Goal: Task Accomplishment & Management: Use online tool/utility

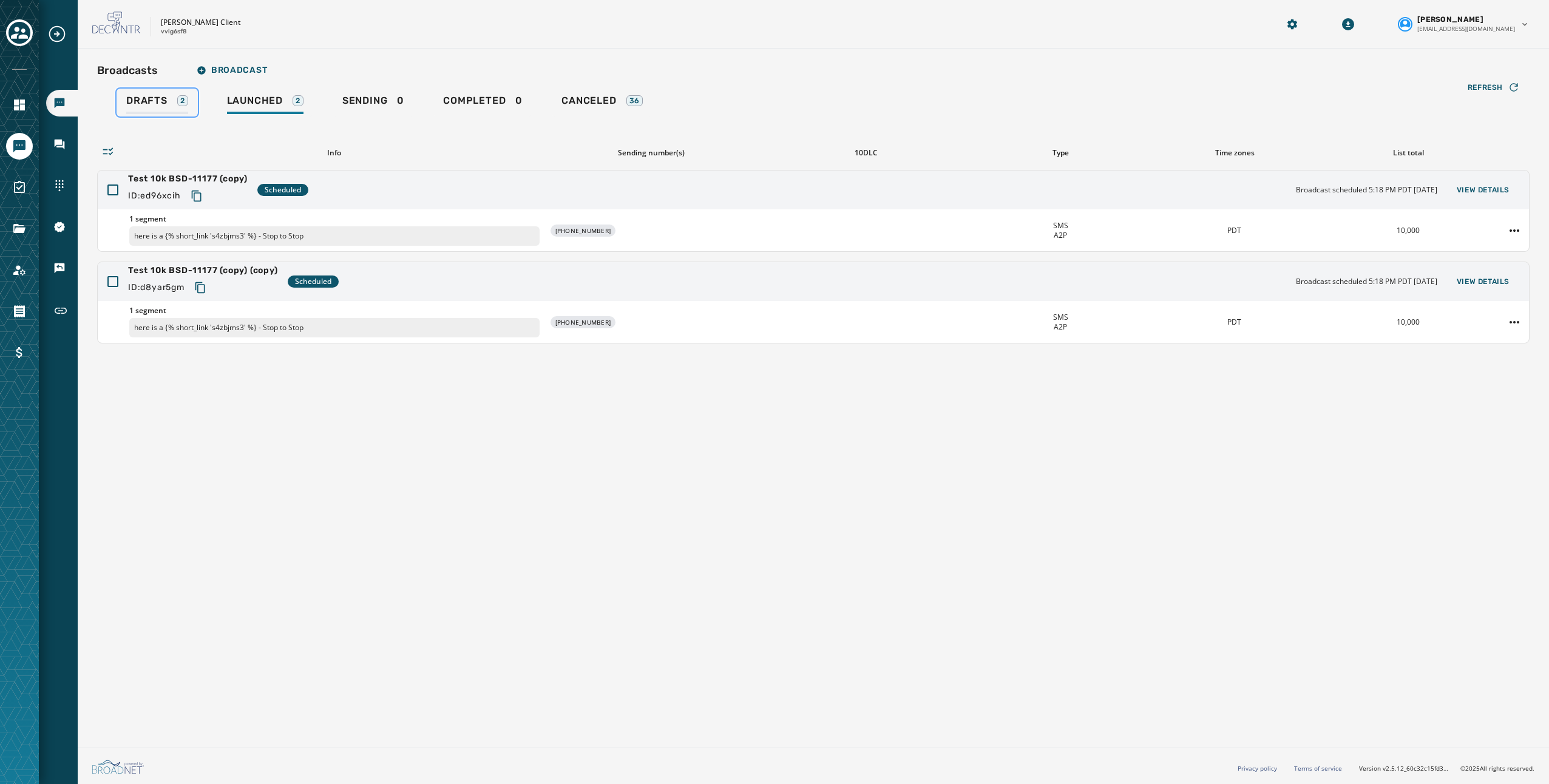
click at [147, 102] on span "Drafts" at bounding box center [147, 101] width 42 height 12
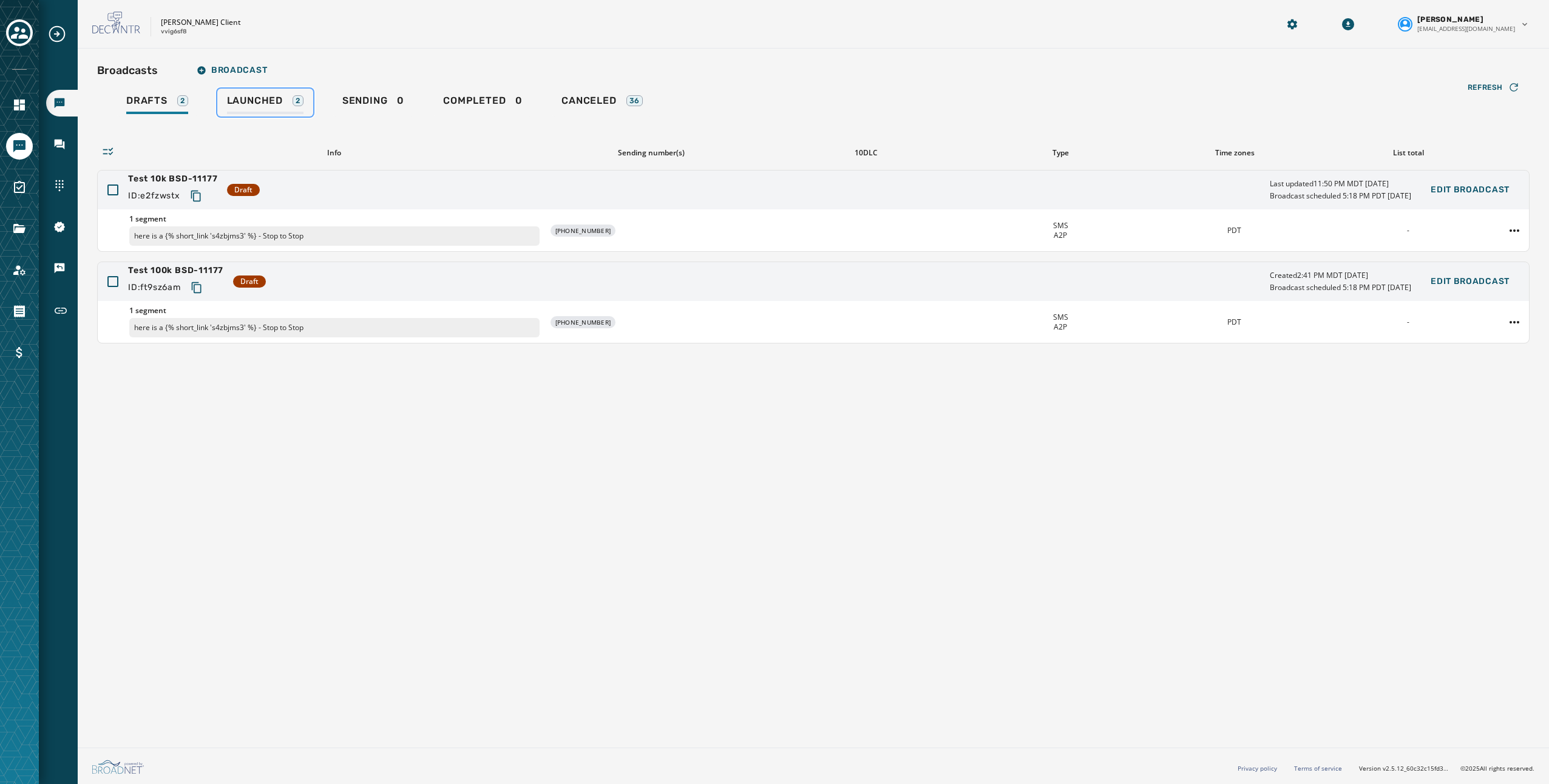
click at [247, 105] on span "Launched" at bounding box center [255, 101] width 55 height 12
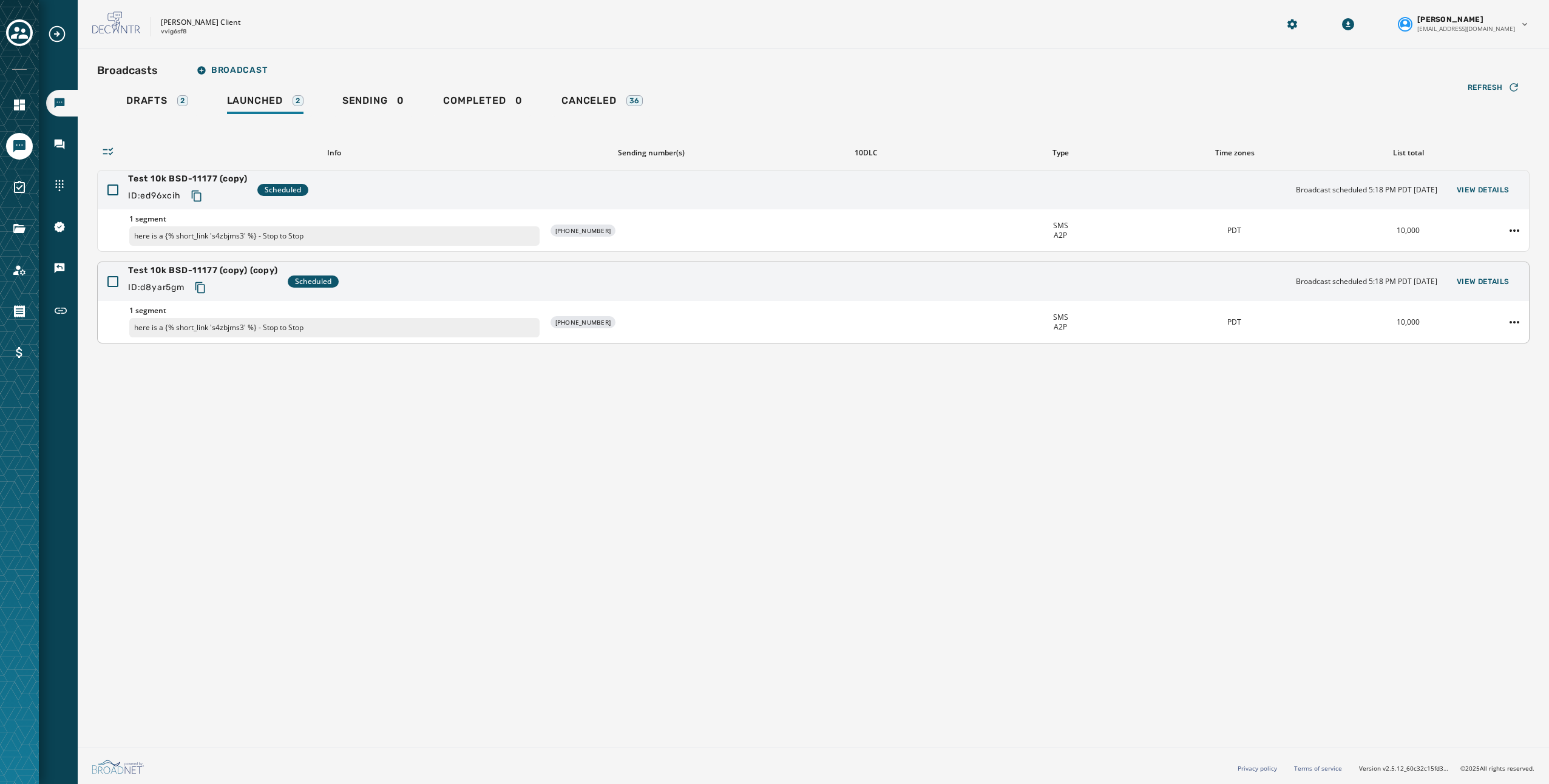
click at [394, 284] on div "Test 10k BSD-11177 (copy) (copy) ID: d8yar5gm Scheduled Broadcast scheduled 5:1…" at bounding box center [813, 281] width 1431 height 39
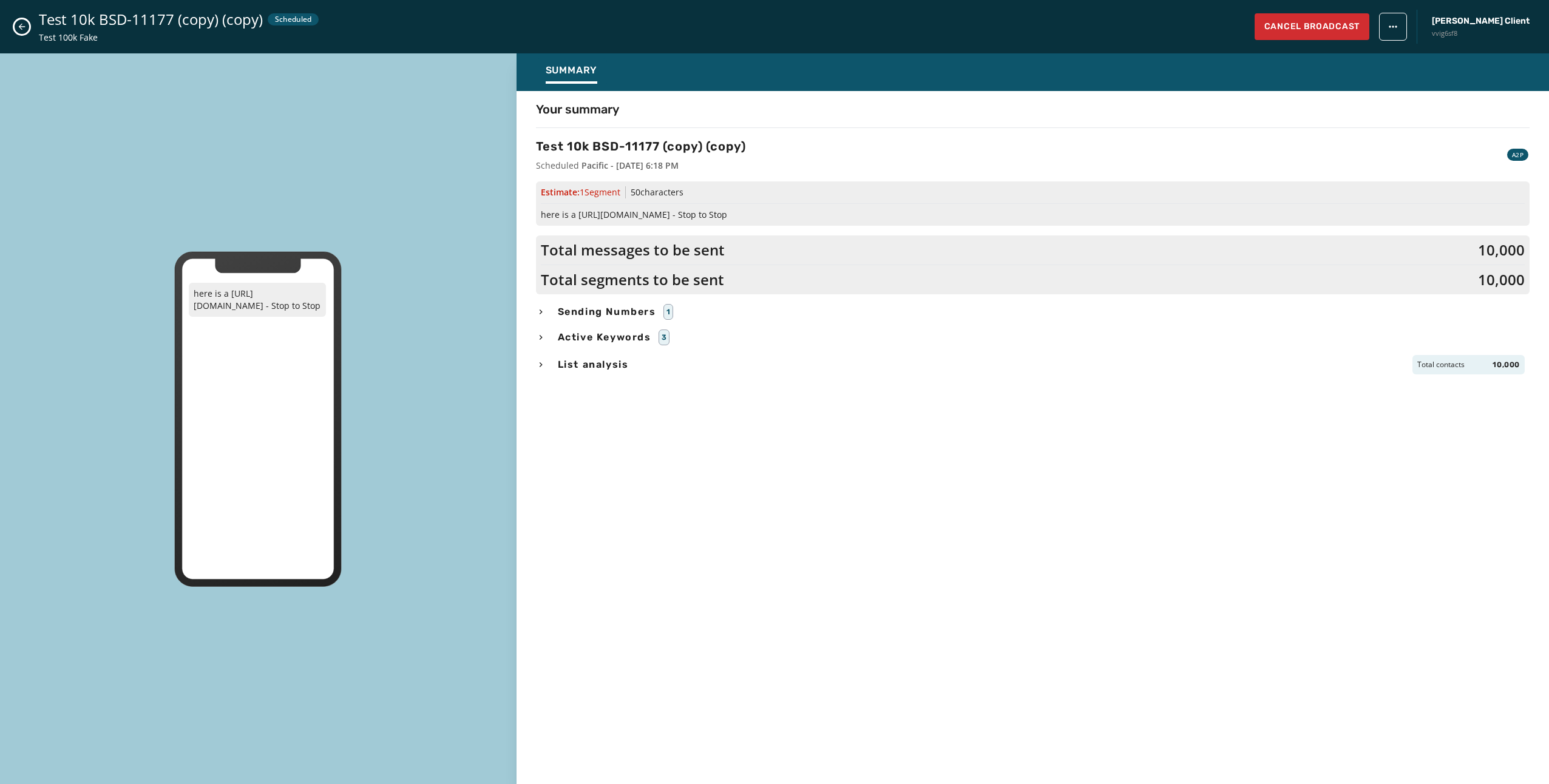
click at [23, 28] on icon "Close admin drawer" at bounding box center [22, 26] width 10 height 10
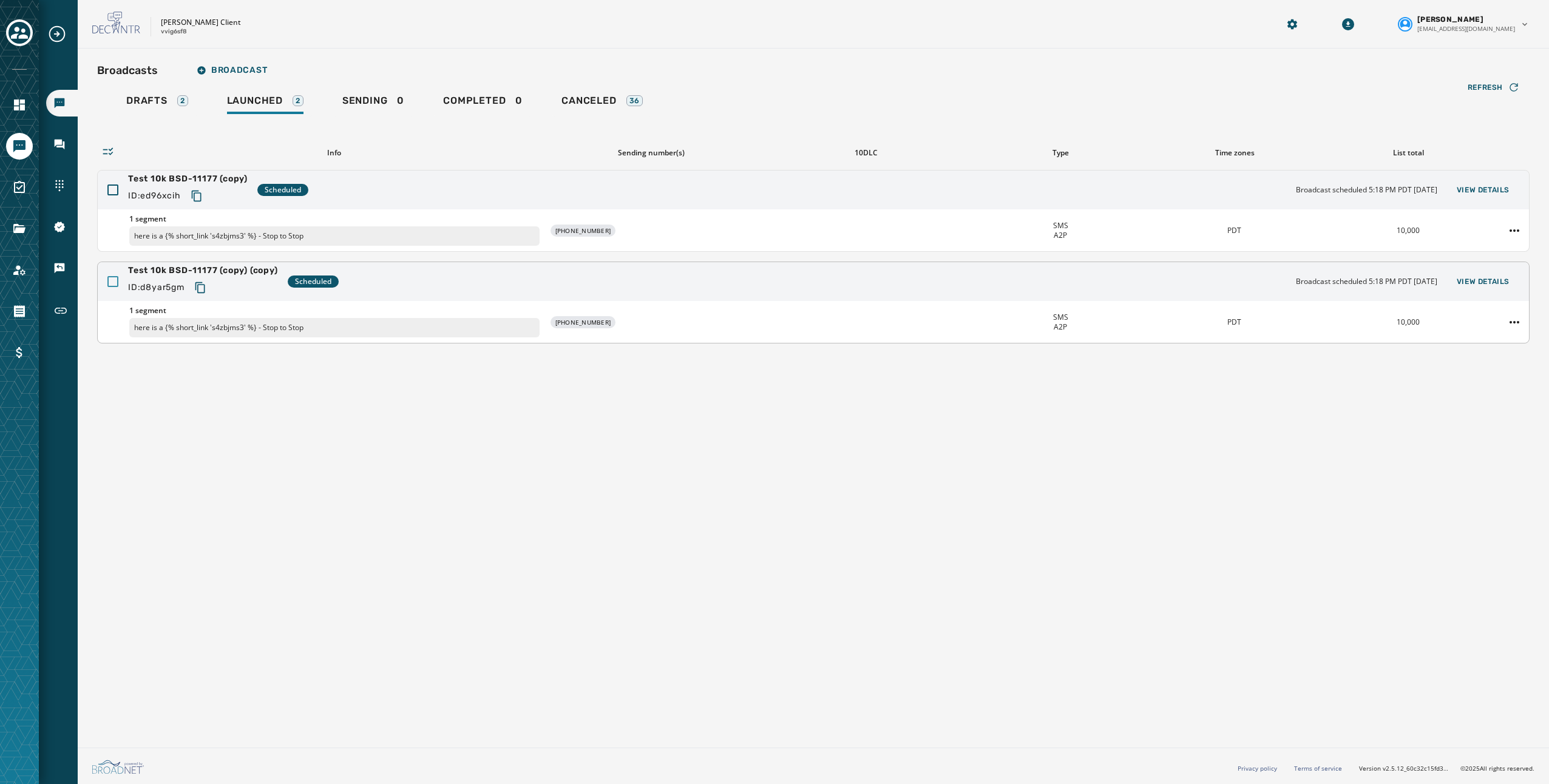
click at [116, 280] on div at bounding box center [112, 282] width 11 height 11
click at [112, 185] on div at bounding box center [112, 190] width 11 height 11
click at [115, 278] on icon at bounding box center [112, 282] width 11 height 11
click at [113, 189] on icon at bounding box center [113, 190] width 8 height 6
click at [460, 198] on div "Test 10k BSD-11177 (copy) ID: ed96xcih Scheduled Broadcast scheduled 5:18 PM PD…" at bounding box center [813, 189] width 1431 height 39
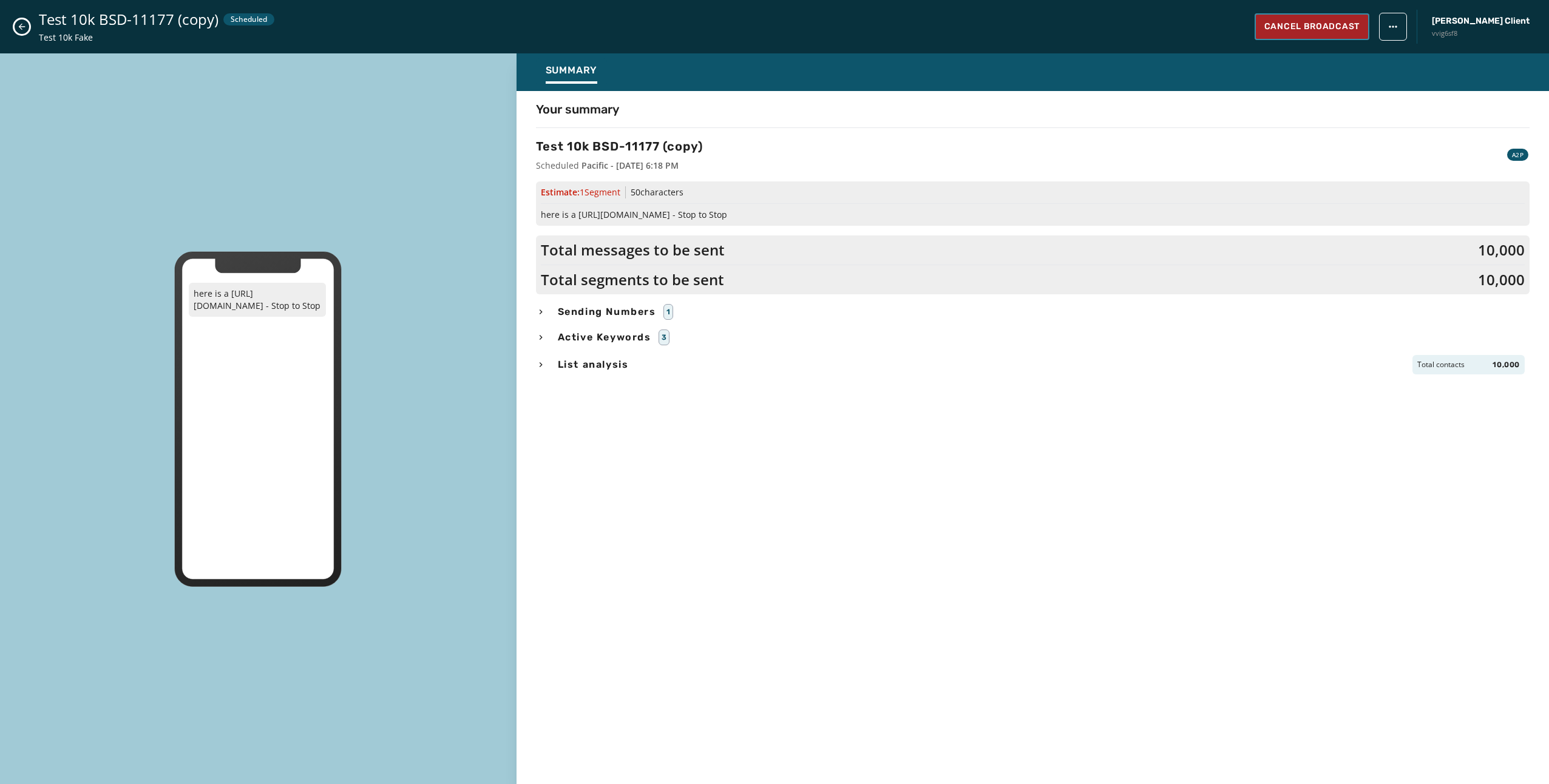
click at [1360, 25] on span "Cancel Broadcast" at bounding box center [1312, 27] width 96 height 12
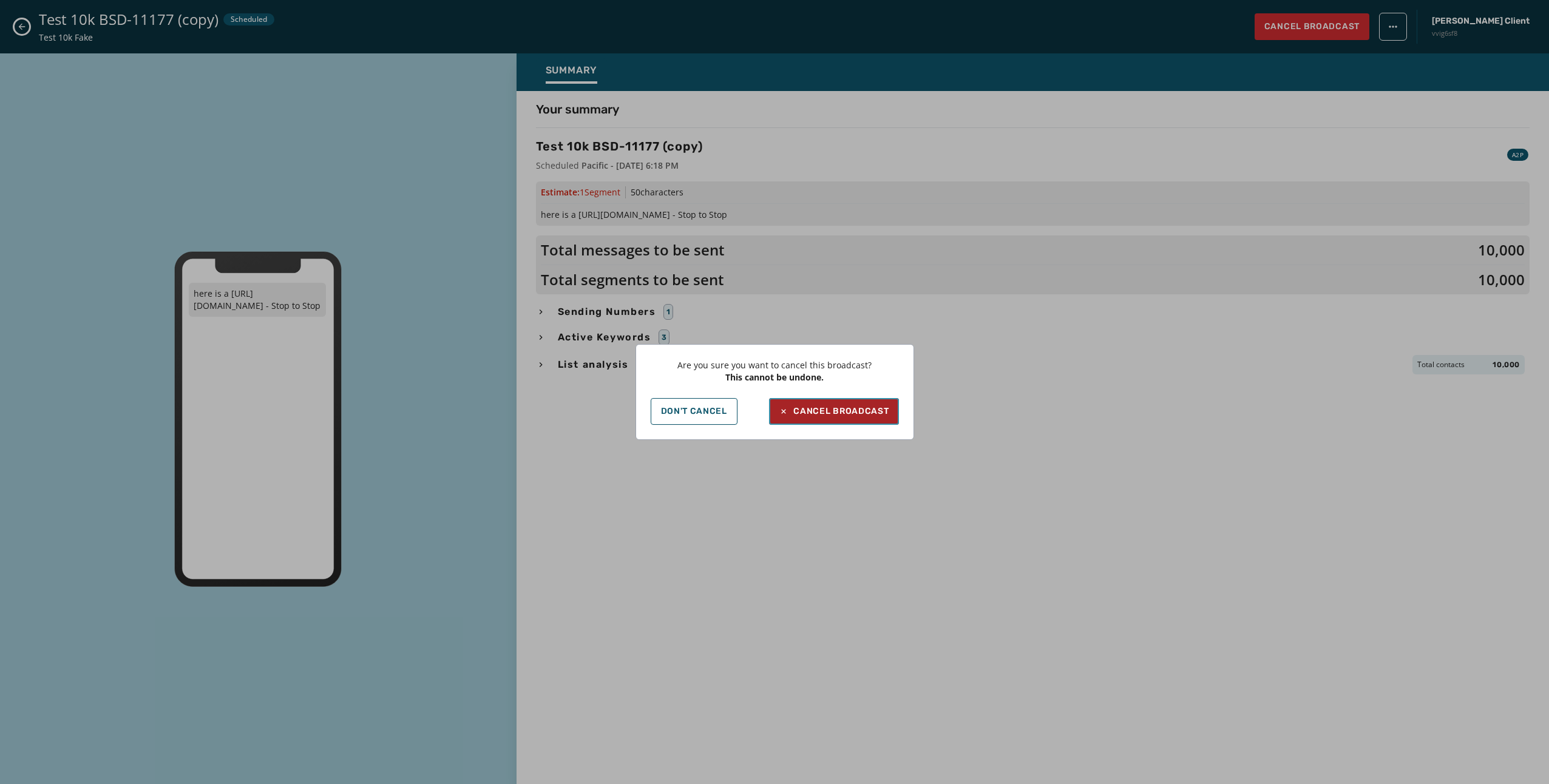
click at [853, 419] on button "Cancel Broadcast" at bounding box center [833, 411] width 129 height 27
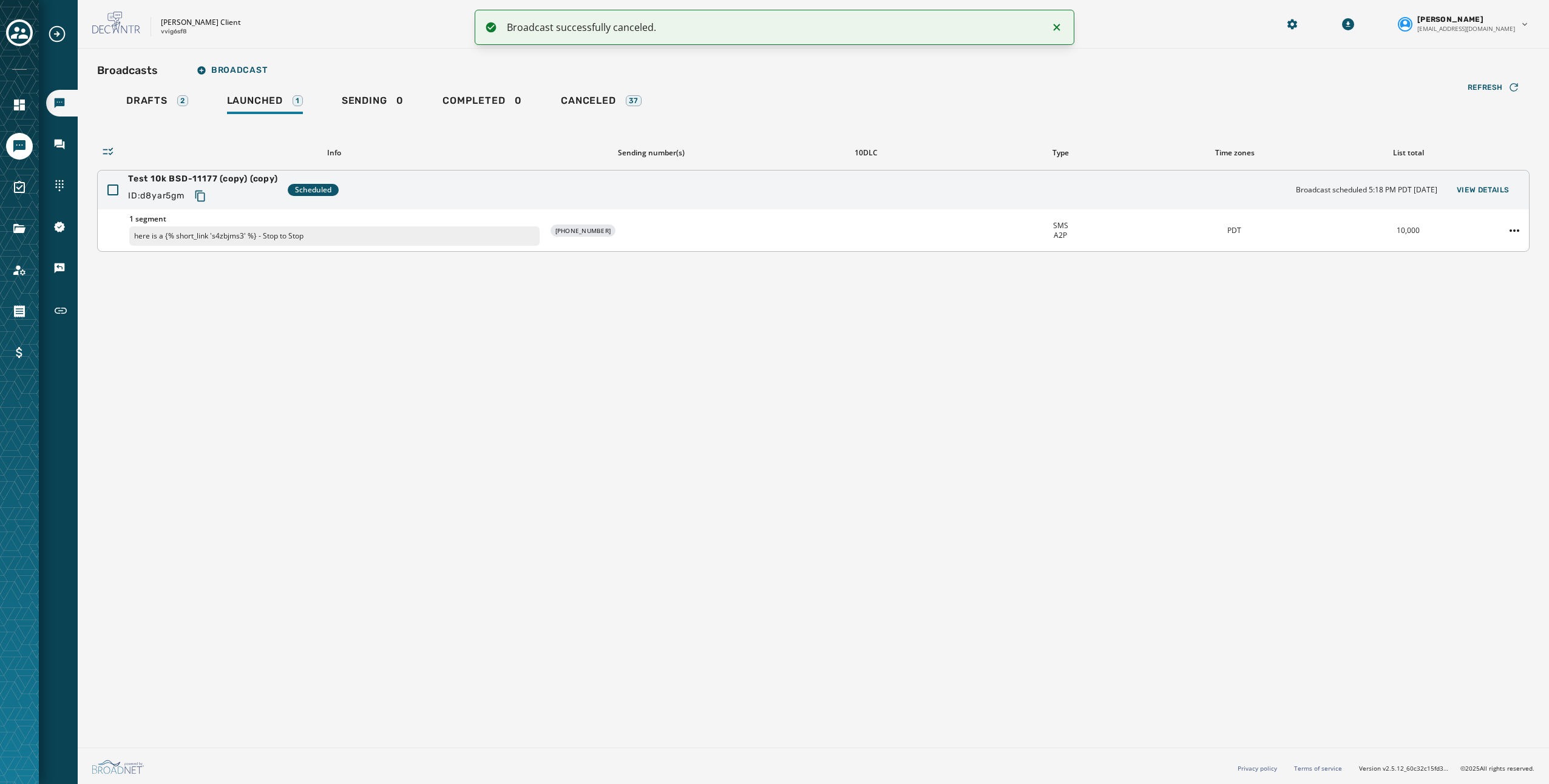
click at [721, 205] on div "Test 10k BSD-11177 (copy) (copy) ID: d8yar5gm Scheduled Broadcast scheduled 5:1…" at bounding box center [813, 189] width 1431 height 39
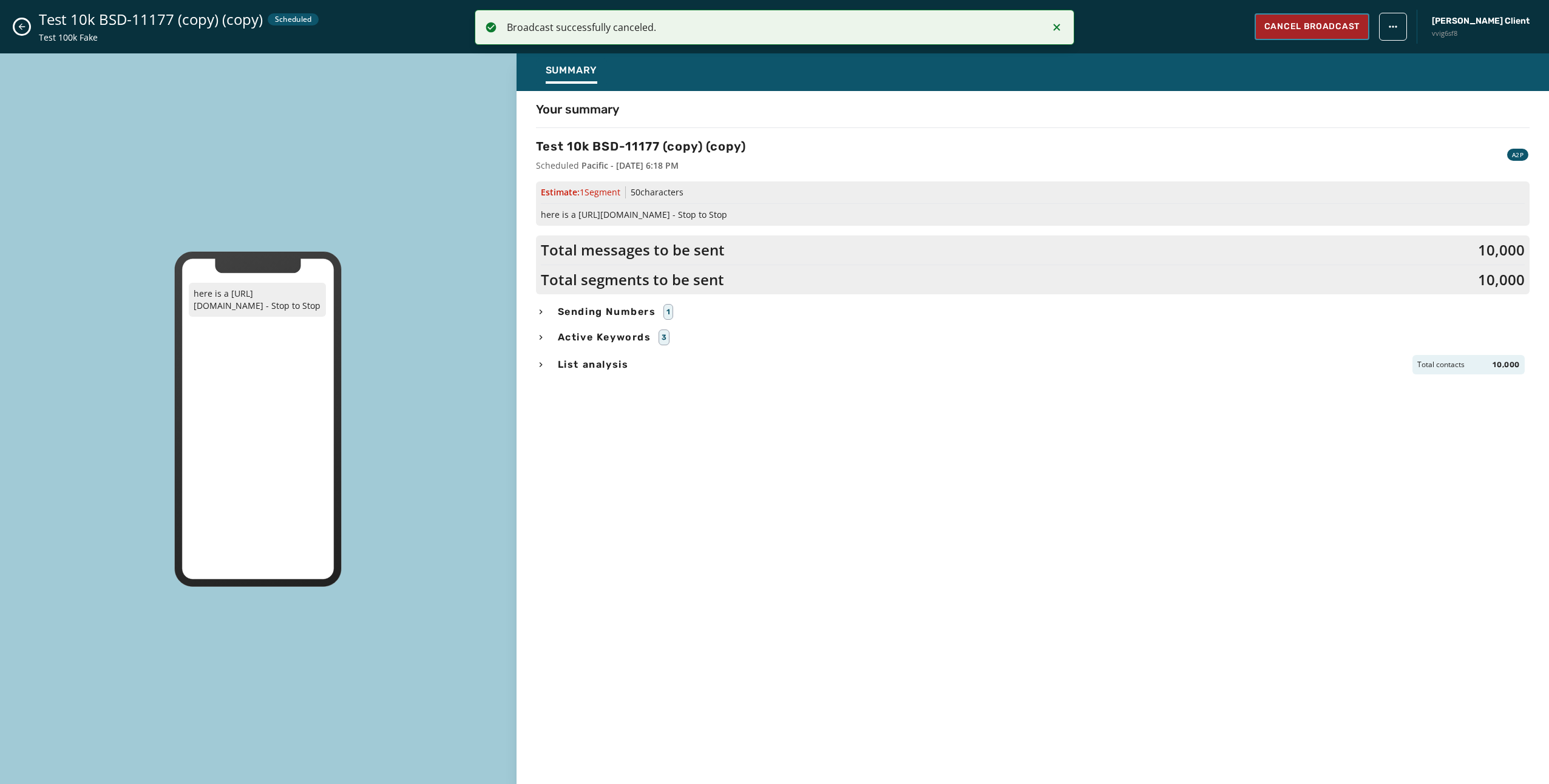
click at [1331, 32] on span "Cancel Broadcast" at bounding box center [1312, 27] width 96 height 12
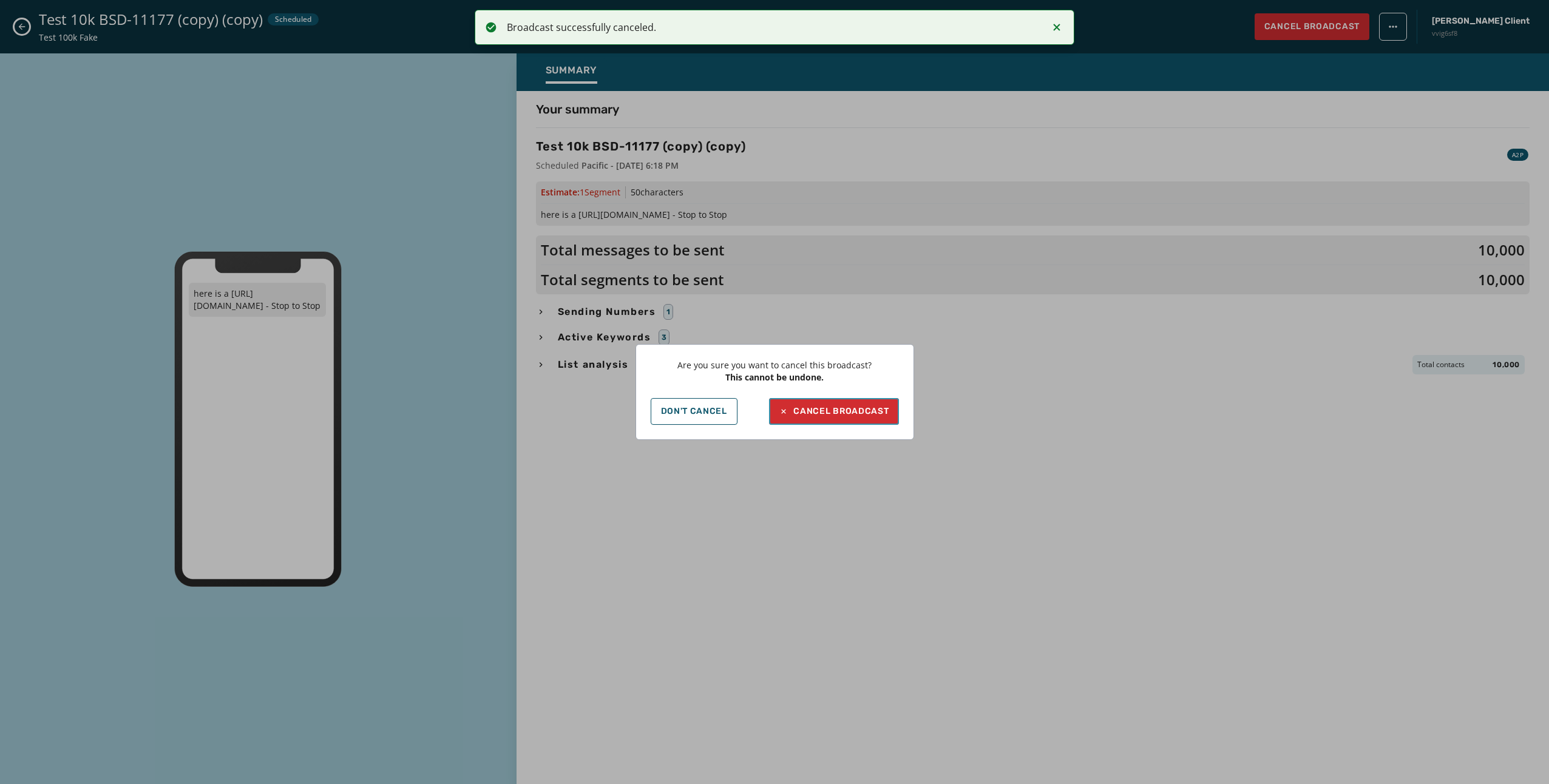
click at [828, 417] on div "Cancel Broadcast" at bounding box center [833, 411] width 110 height 12
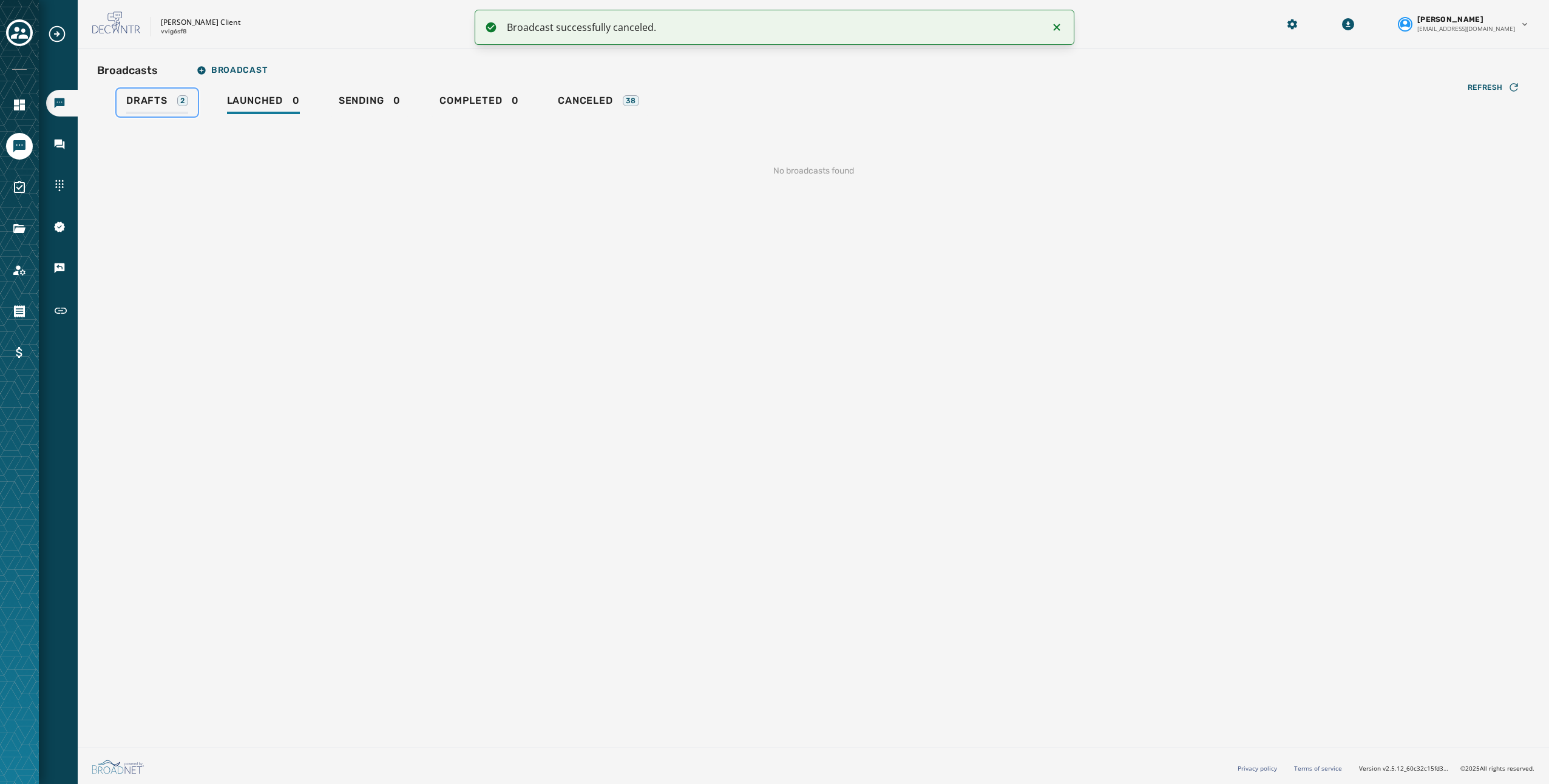
click at [124, 101] on link "Drafts 2" at bounding box center [157, 102] width 82 height 28
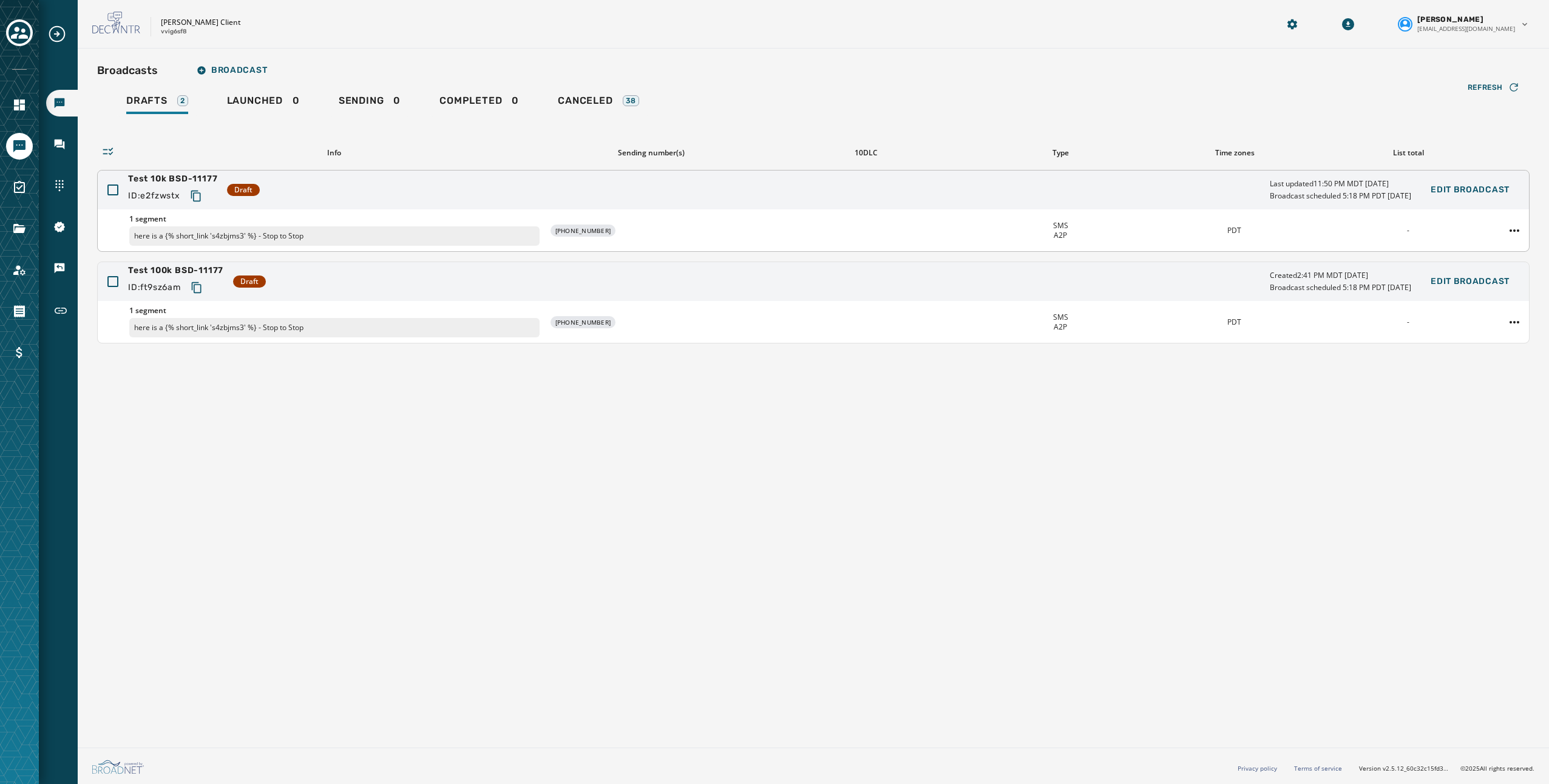
click at [627, 198] on div "Test 10k BSD-11177 ID: e2fzwstx Draft Last updated 11:50 PM MDT [DATE] Broadcas…" at bounding box center [813, 189] width 1431 height 39
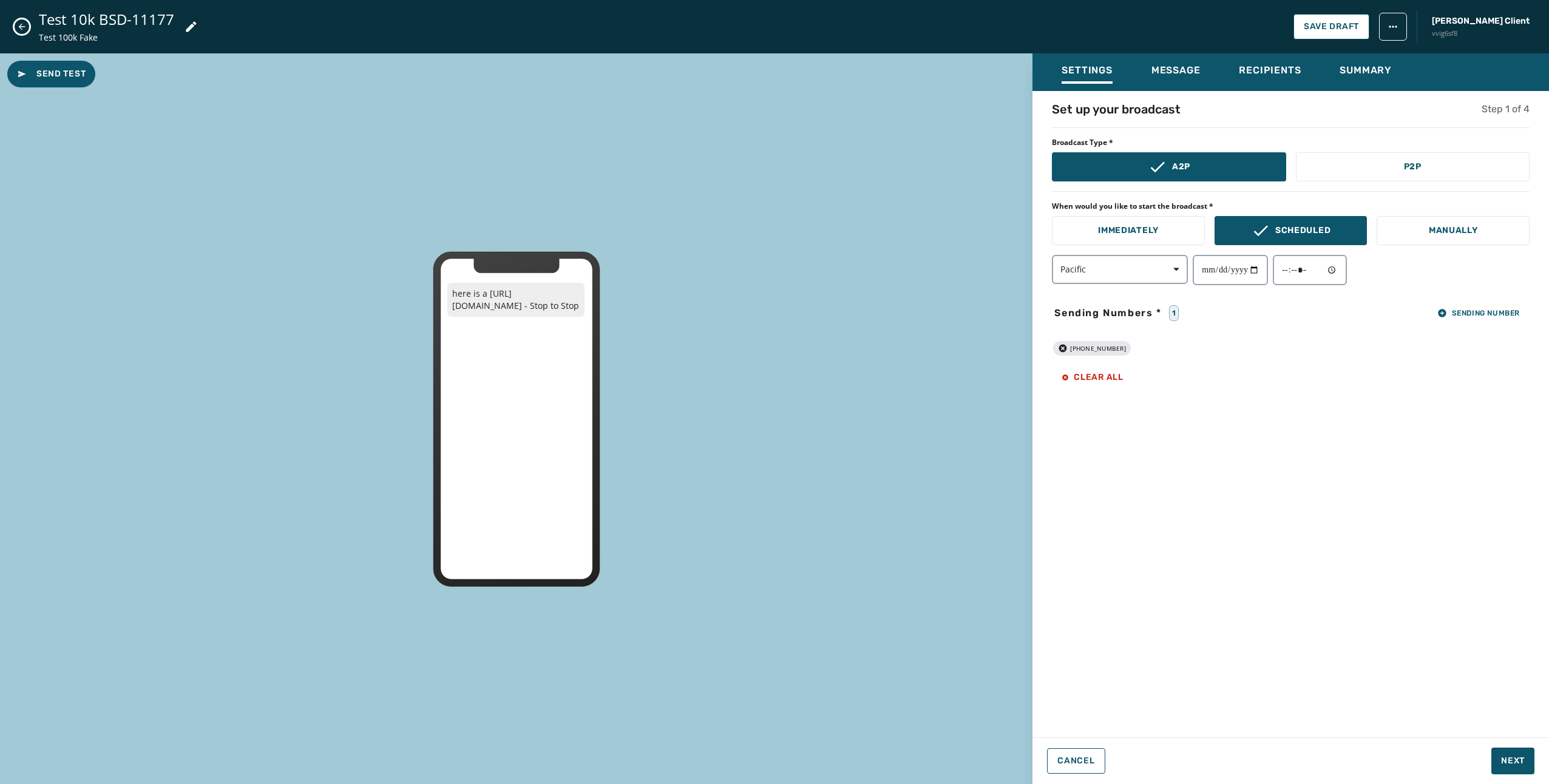
click at [1436, 29] on html "Broadcasts Inbox Sending Numbers 10DLC Registration Keywords & Responders Short…" at bounding box center [774, 392] width 1549 height 784
click at [1436, 28] on html "Broadcasts Inbox Sending Numbers 10DLC Registration Keywords & Responders Short…" at bounding box center [774, 392] width 1549 height 784
click at [23, 24] on icon "Close admin drawer" at bounding box center [22, 26] width 10 height 10
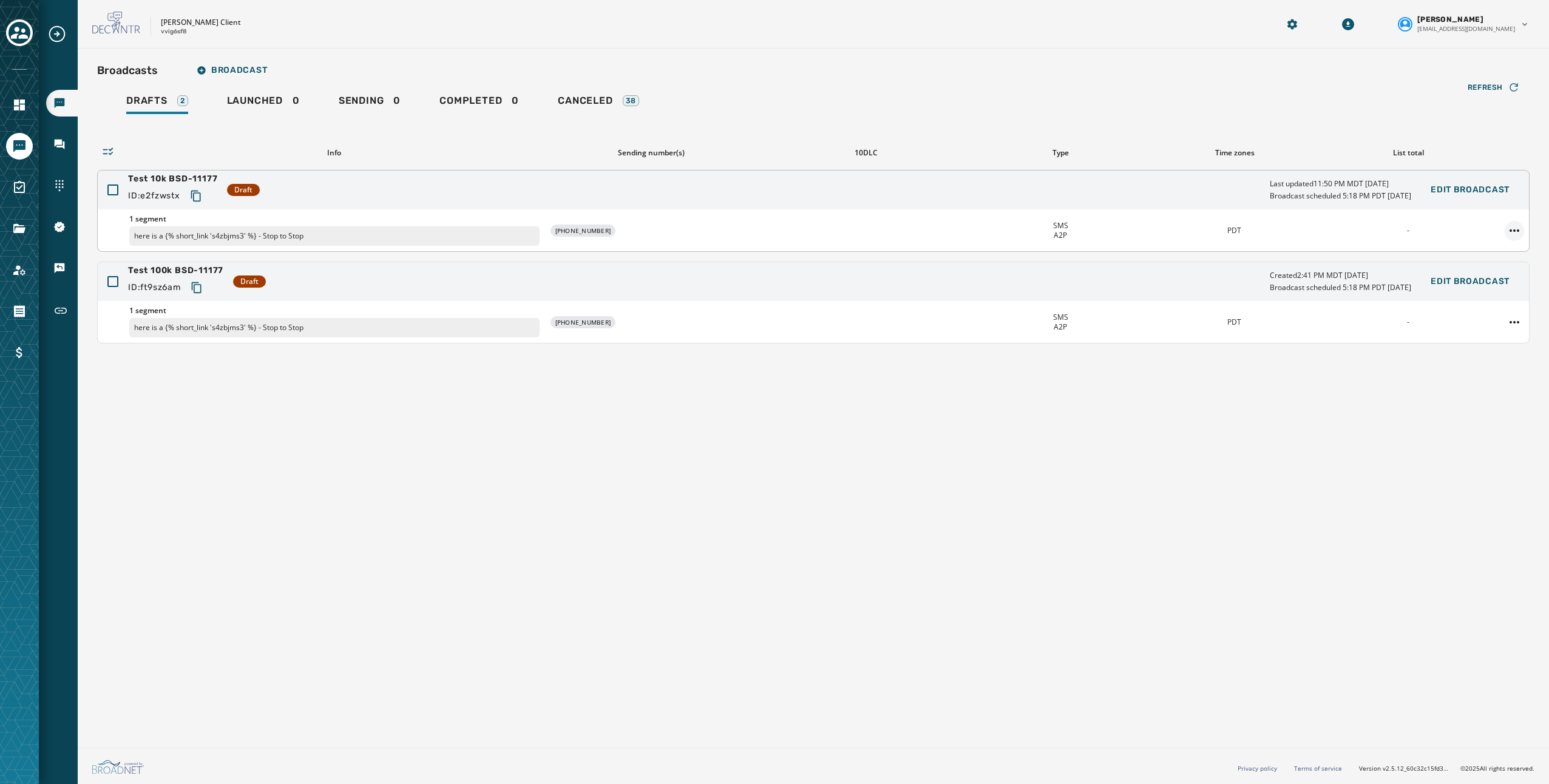
click at [1510, 223] on html "Broadcasts Inbox Sending Numbers 10DLC Registration Keywords & Responders Short…" at bounding box center [774, 392] width 1549 height 784
click at [1506, 251] on div "Duplicate Broadcast" at bounding box center [1480, 249] width 88 height 19
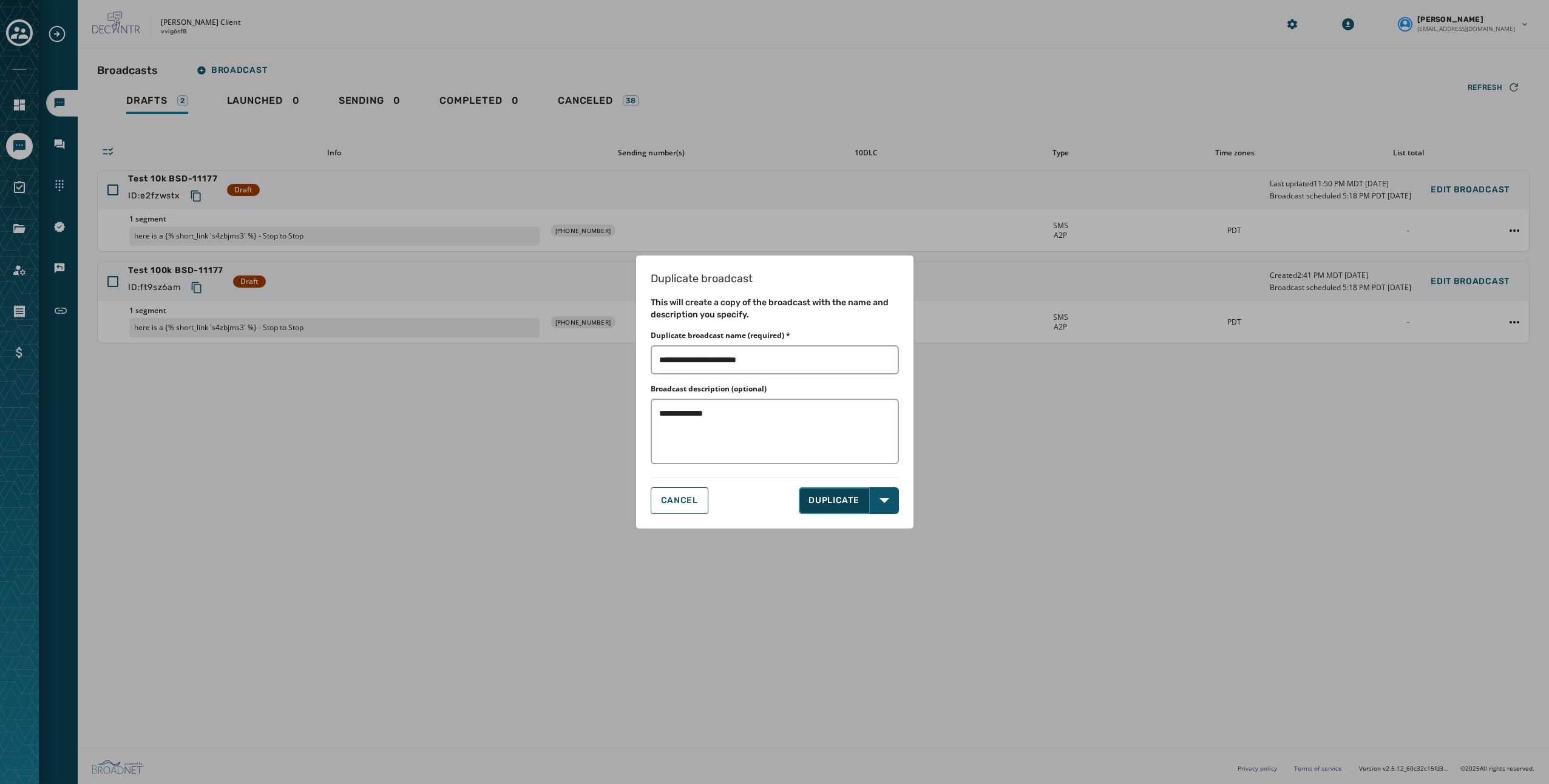
click at [832, 502] on button "DUPLICATE" at bounding box center [834, 501] width 71 height 27
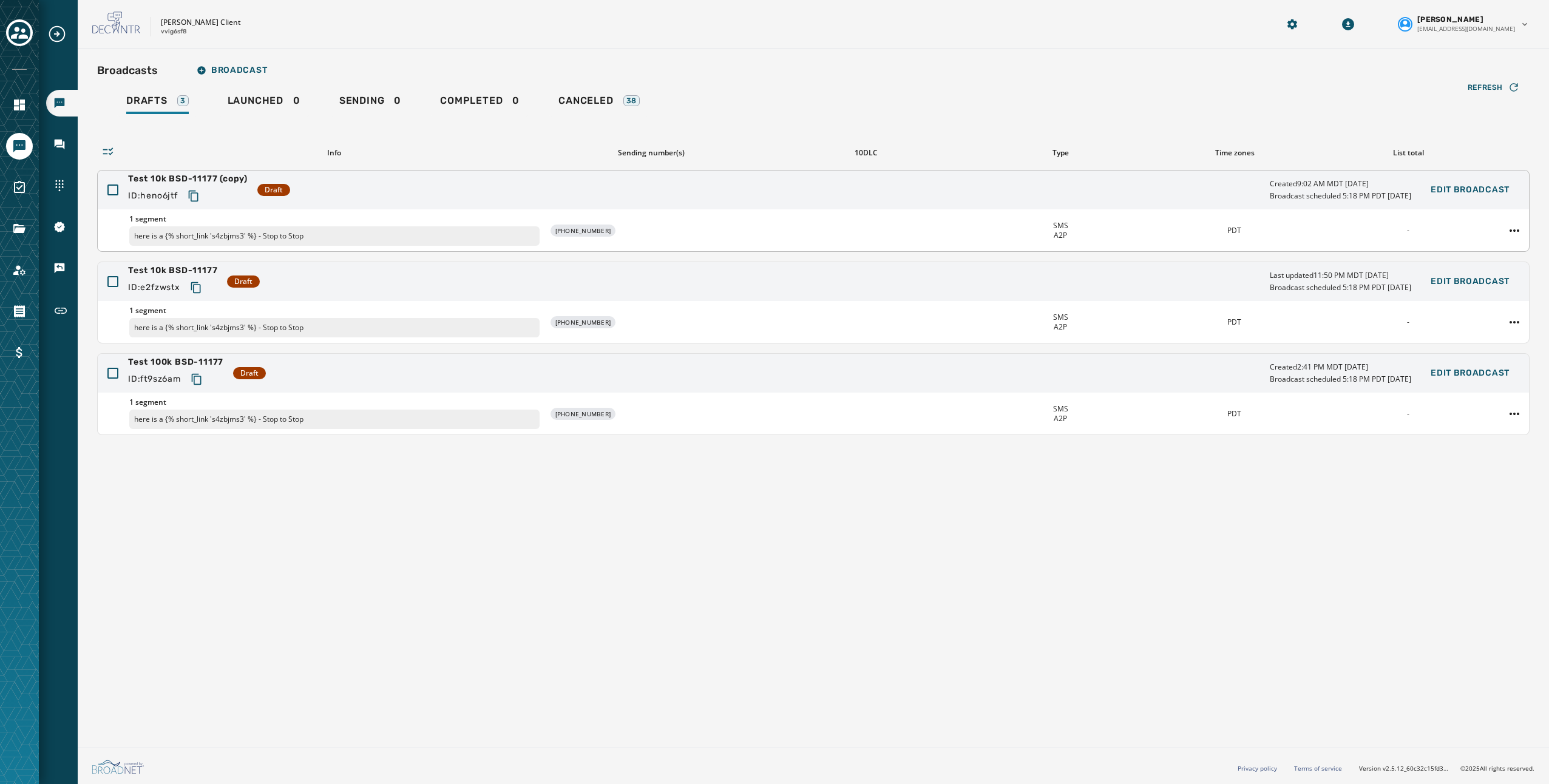
click at [746, 193] on div "Test 10k BSD-11177 (copy) ID: heno6jtf Draft Created 9:02 AM MDT [DATE] Broadca…" at bounding box center [813, 189] width 1431 height 39
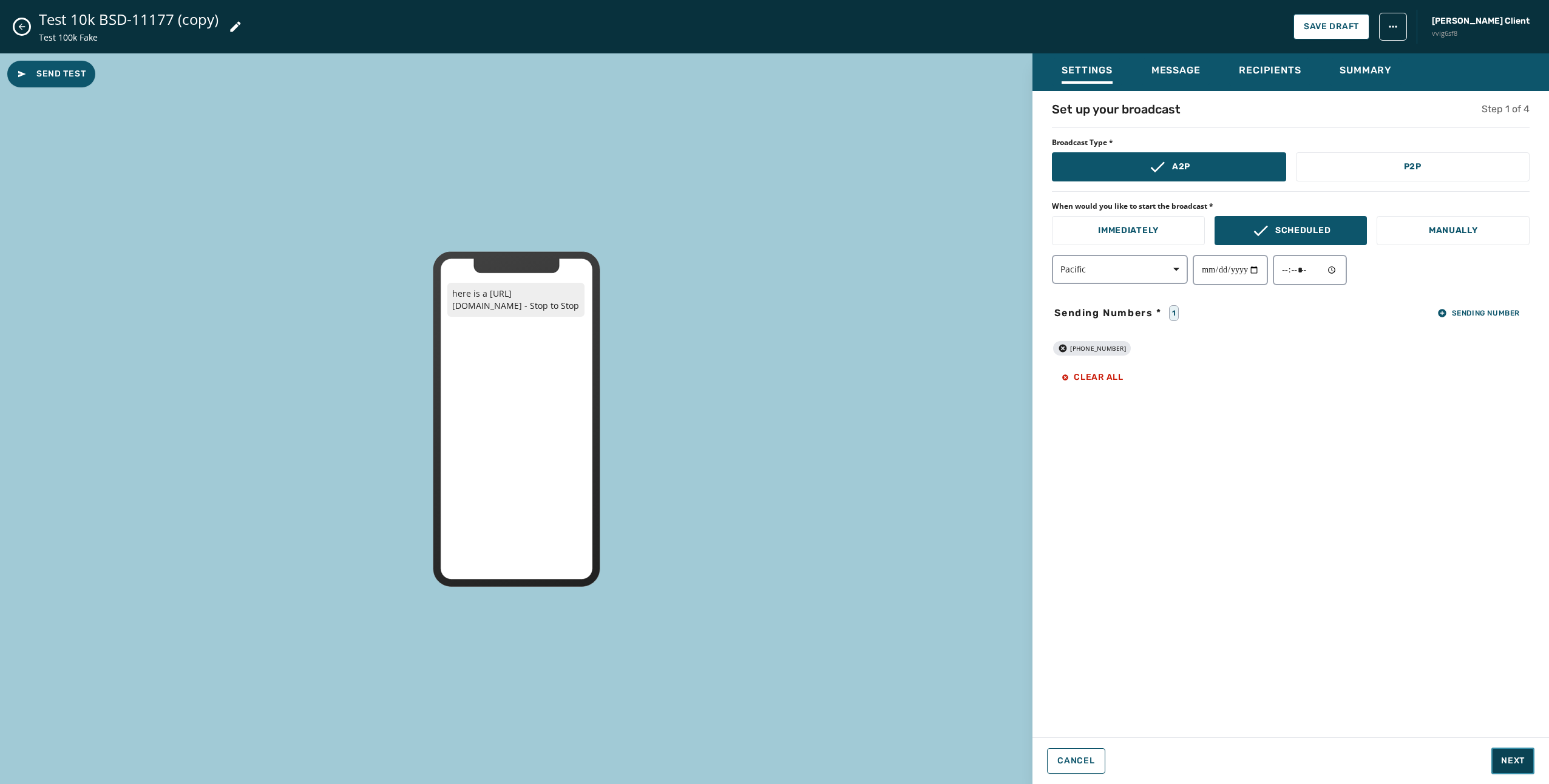
click at [1511, 769] on button "Next" at bounding box center [1513, 761] width 43 height 27
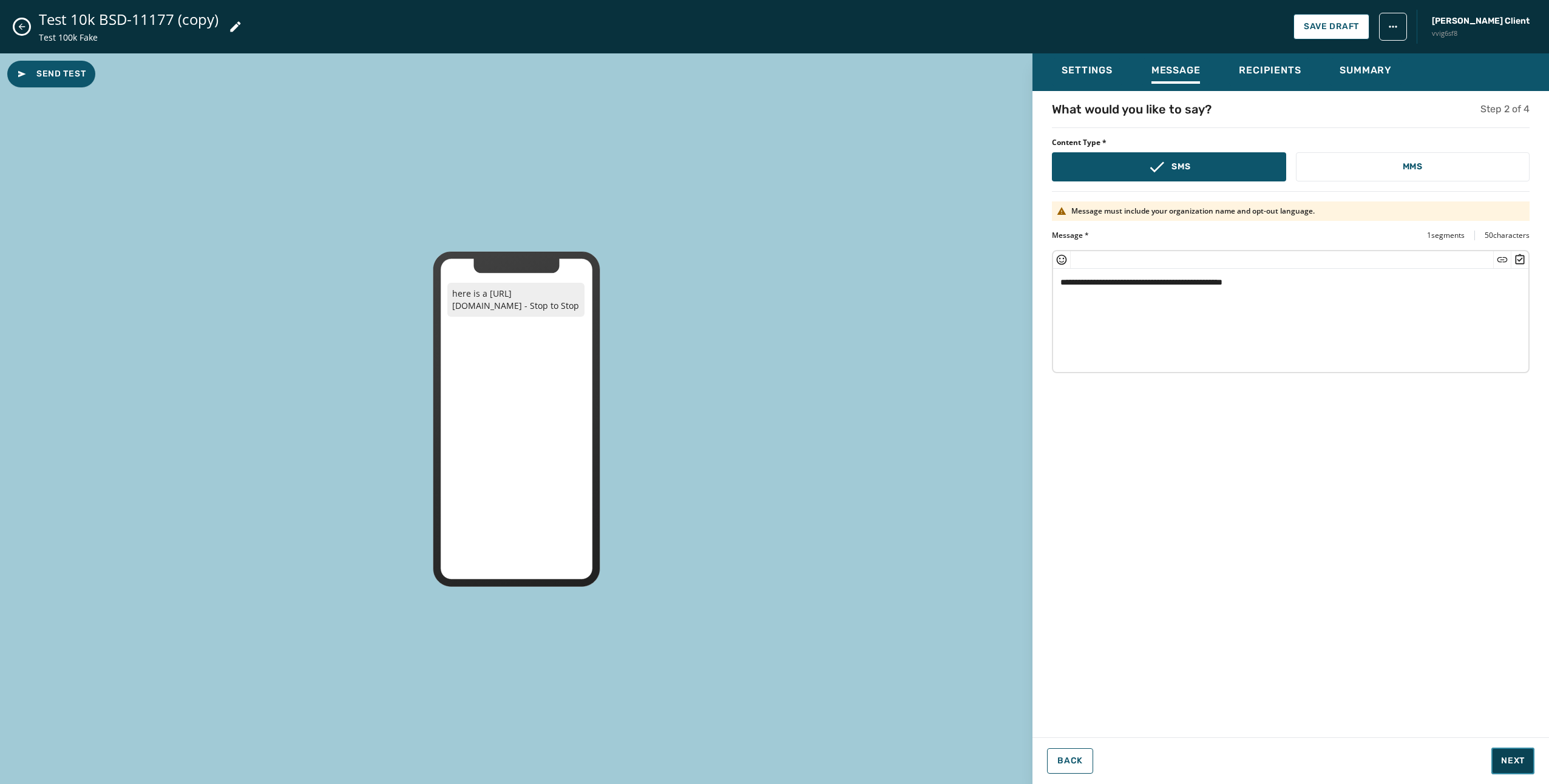
click at [1513, 766] on span "Next" at bounding box center [1513, 761] width 24 height 12
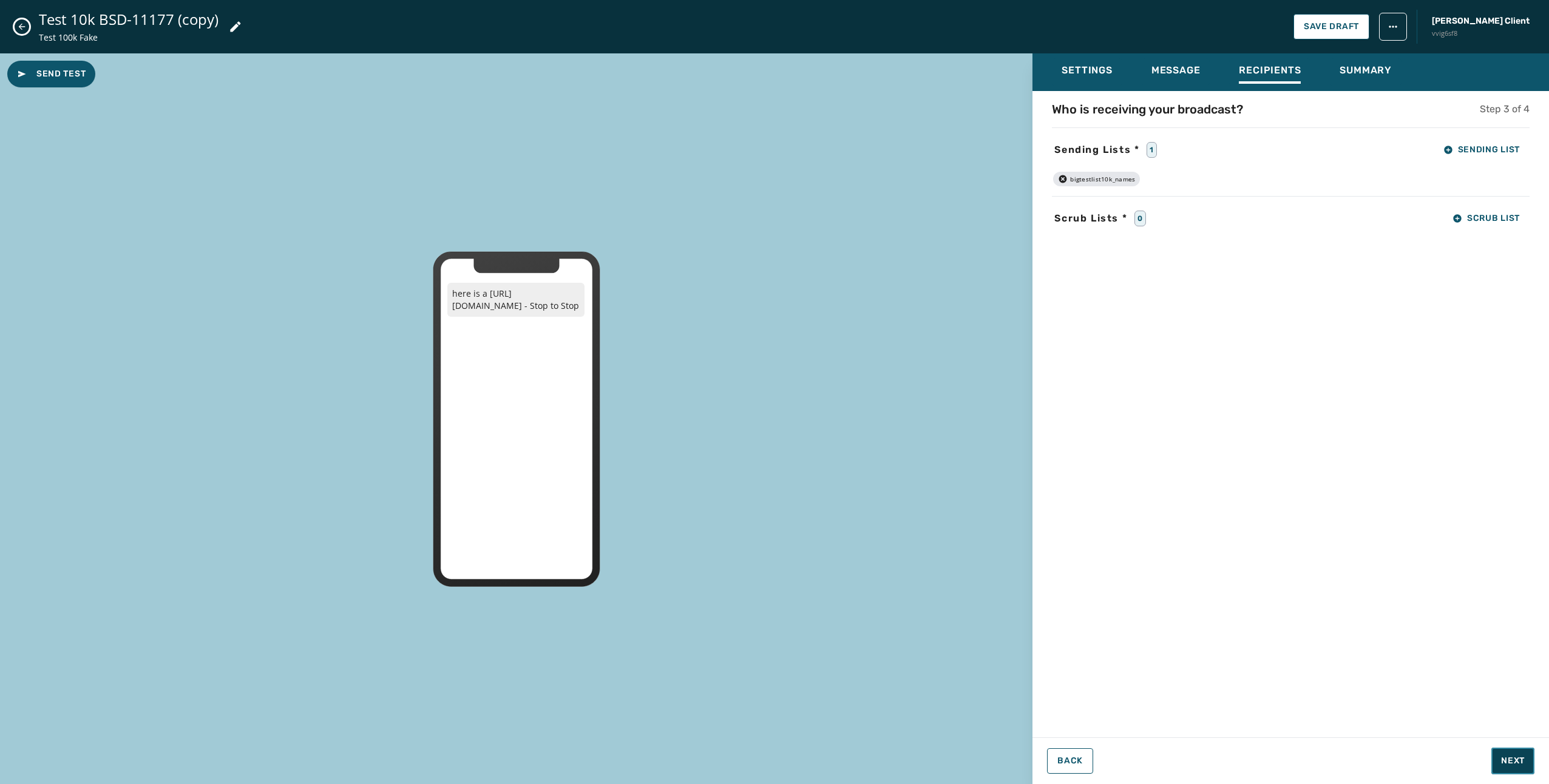
click at [1513, 766] on span "Next" at bounding box center [1513, 761] width 24 height 12
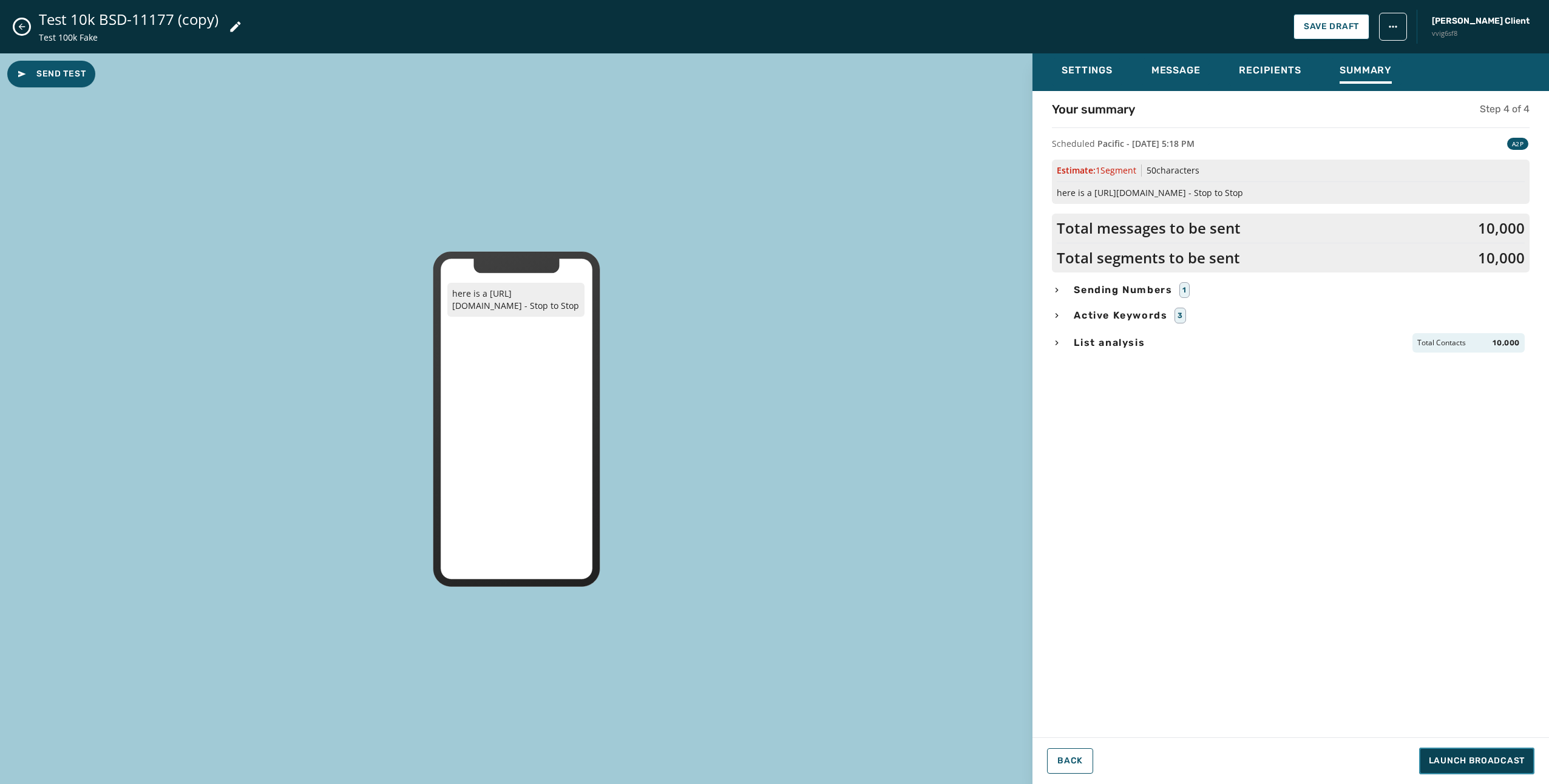
click at [1513, 766] on span "Launch Broadcast" at bounding box center [1477, 761] width 96 height 12
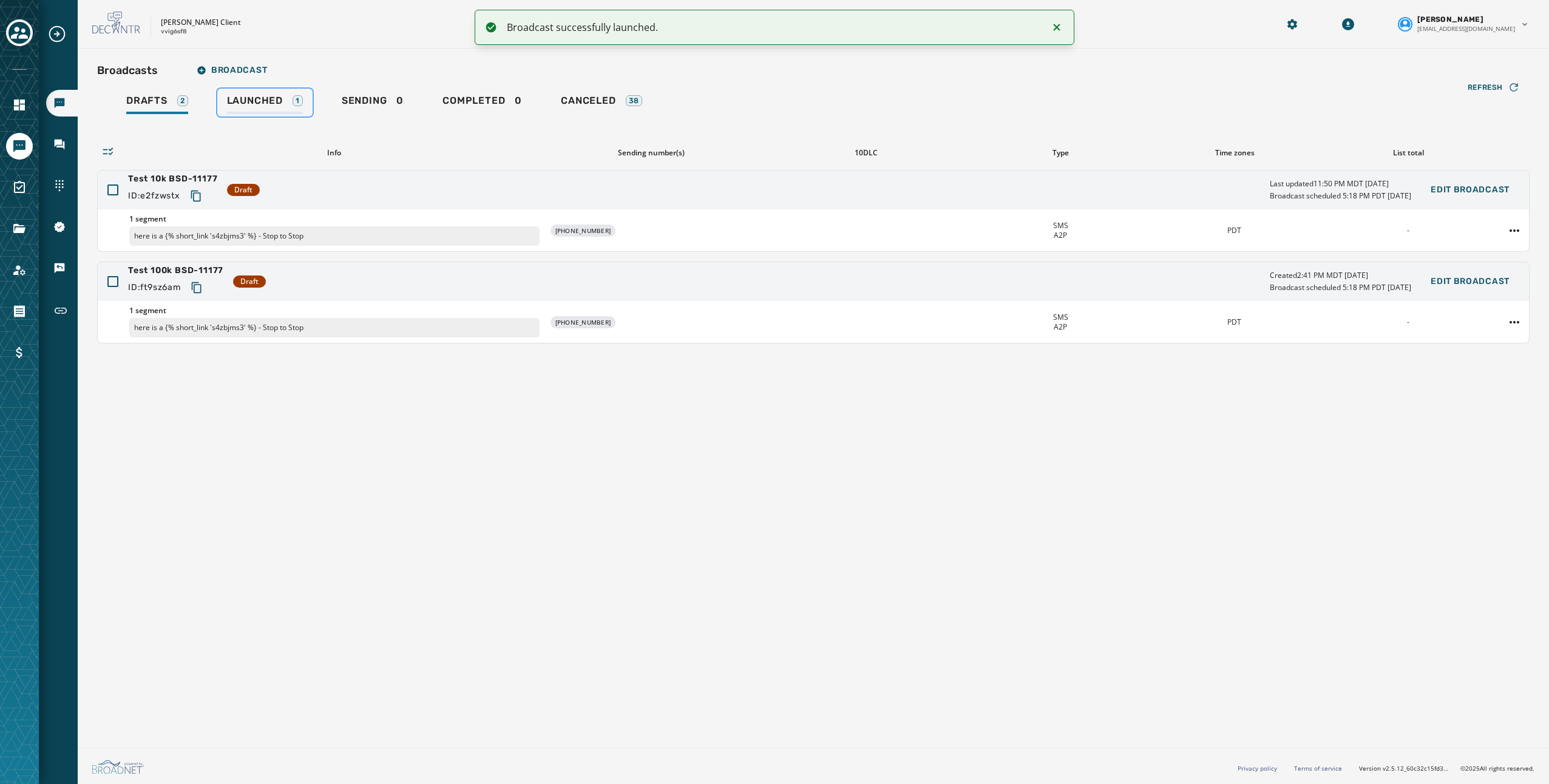
click at [277, 102] on span "Launched" at bounding box center [255, 101] width 55 height 12
